Goal: Information Seeking & Learning: Learn about a topic

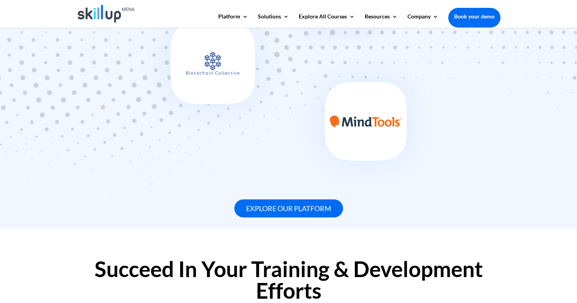
scroll to position [682, 0]
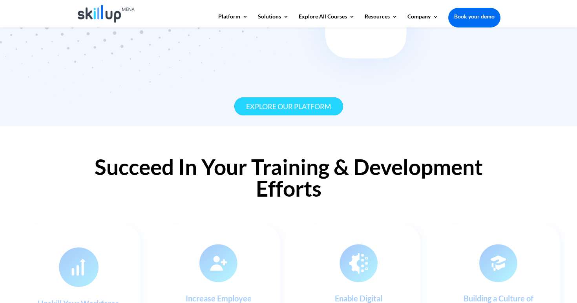
click at [258, 113] on link "Explore our platform" at bounding box center [289, 106] width 109 height 18
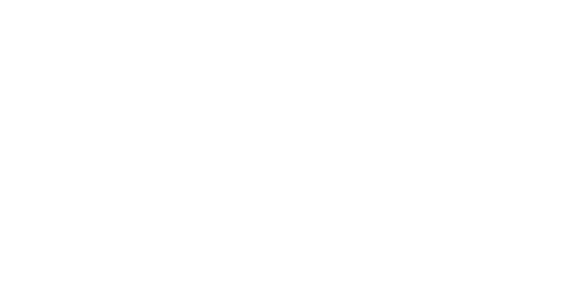
scroll to position [1425, 0]
